Goal: Navigation & Orientation: Understand site structure

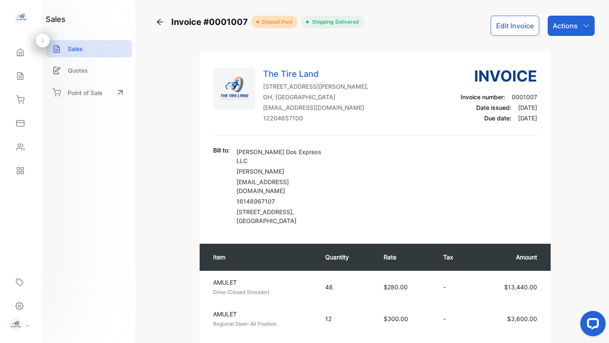
scroll to position [523, 0]
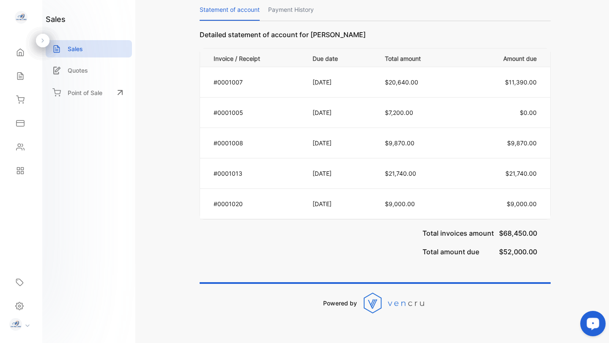
click at [586, 319] on div "Open LiveChat chat widget" at bounding box center [593, 323] width 14 height 14
click at [280, 230] on div "Total invoices amount $68,450.00 Total amount due $52,000.00" at bounding box center [375, 243] width 351 height 46
click at [17, 306] on icon at bounding box center [19, 306] width 8 height 9
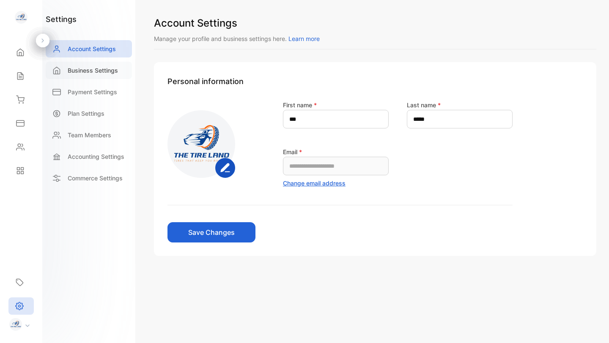
click at [98, 72] on p "Business Settings" at bounding box center [93, 70] width 50 height 9
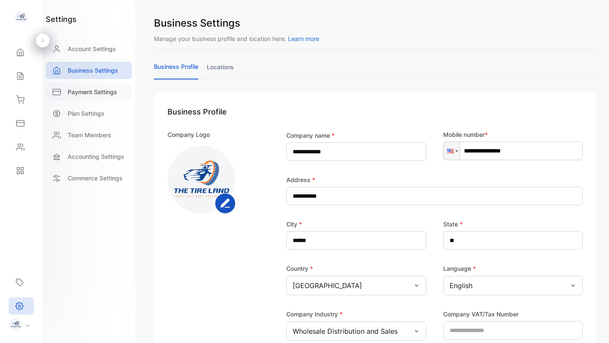
click at [94, 91] on p "Payment Settings" at bounding box center [92, 92] width 49 height 9
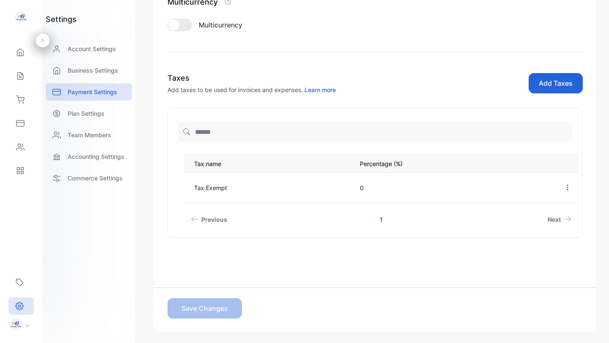
scroll to position [171, 0]
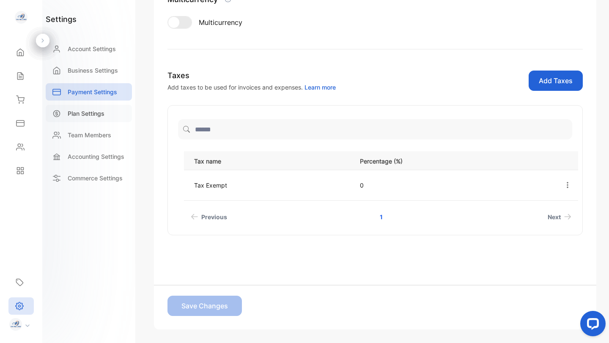
click at [90, 115] on p "Plan Settings" at bounding box center [86, 113] width 37 height 9
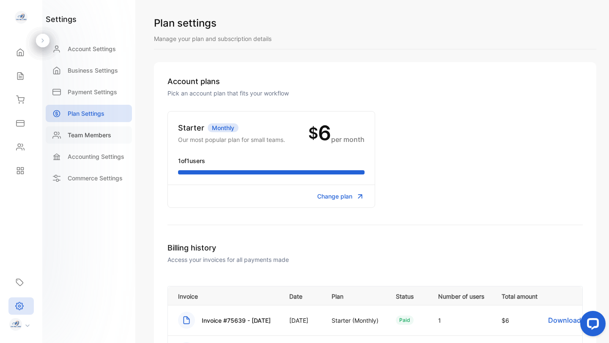
click at [93, 136] on p "Team Members" at bounding box center [90, 135] width 44 height 9
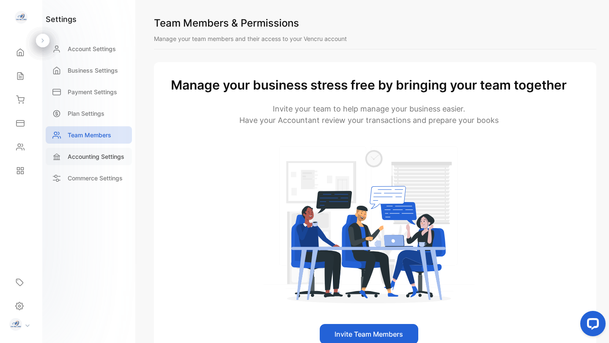
click at [106, 159] on p "Accounting Settings" at bounding box center [96, 156] width 57 height 9
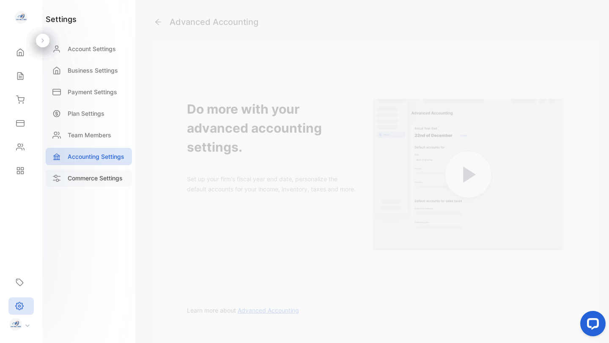
click at [102, 176] on p "Commerce Settings" at bounding box center [95, 178] width 55 height 9
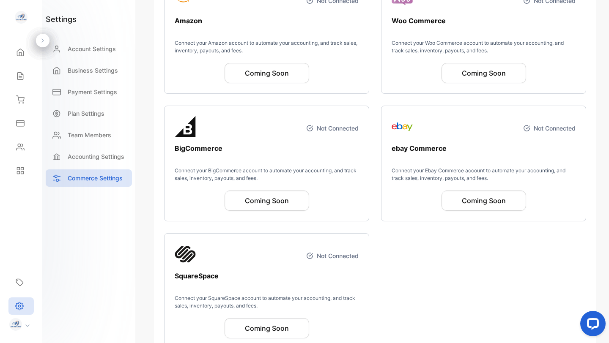
scroll to position [279, 0]
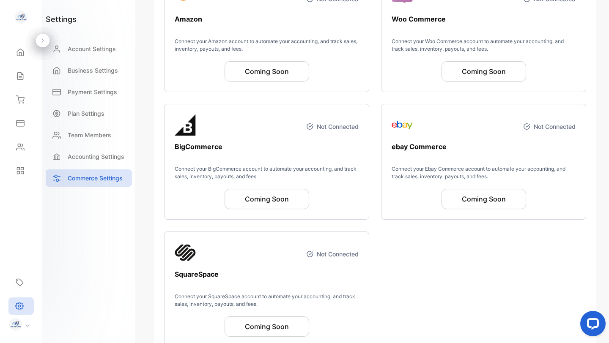
drag, startPoint x: 1182, startPoint y: 454, endPoint x: 609, endPoint y: 315, distance: 589.8
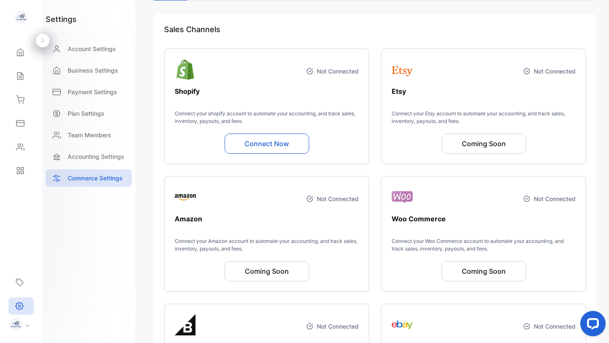
scroll to position [48, 0]
